Goal: Information Seeking & Learning: Learn about a topic

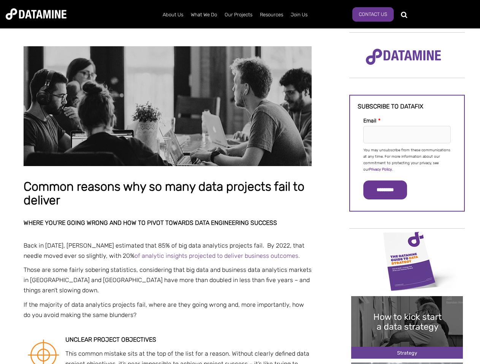
click at [407, 159] on p "You may unsubscribe from these communications at any time. For more information…" at bounding box center [406, 160] width 87 height 26
click at [389, 190] on input "*********" at bounding box center [385, 190] width 44 height 19
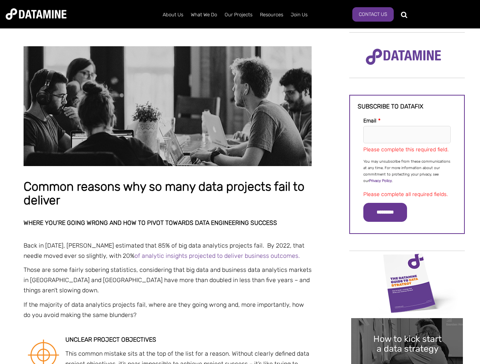
click at [407, 261] on img "Image grid with {{ image_count }} images." at bounding box center [407, 283] width 112 height 63
click at [407, 261] on div "✕" at bounding box center [240, 182] width 480 height 364
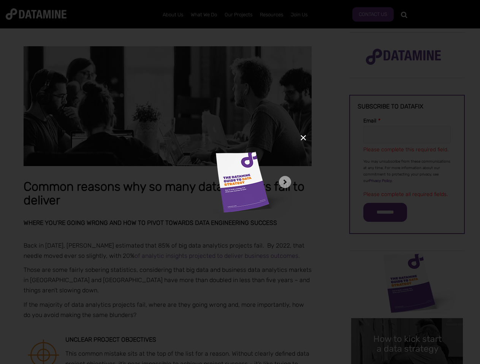
click at [407, 328] on div "✕" at bounding box center [240, 182] width 480 height 364
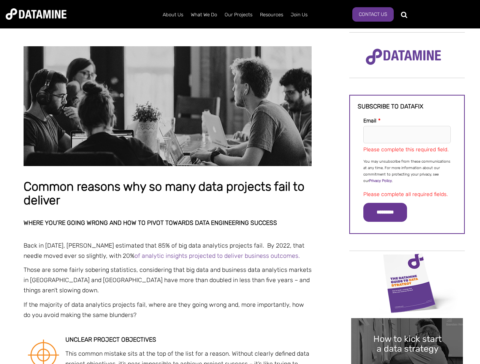
click at [407, 328] on img "Image grid with {{ image_count }} images." at bounding box center [407, 350] width 112 height 63
click at [407, 364] on div "✕" at bounding box center [240, 182] width 480 height 364
